Goal: Task Accomplishment & Management: Complete application form

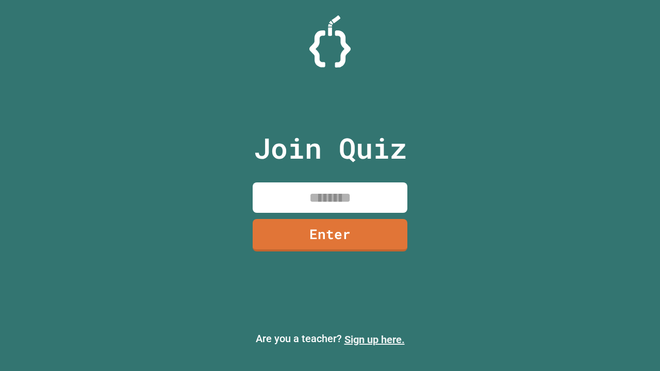
click at [374, 340] on link "Sign up here." at bounding box center [374, 340] width 60 height 12
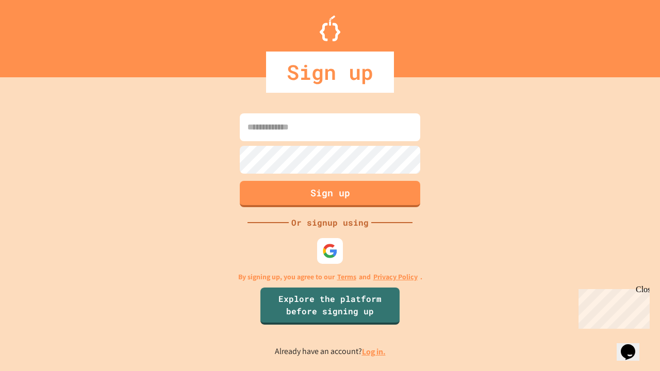
click at [374, 352] on link "Log in." at bounding box center [374, 351] width 24 height 11
